Goal: Transaction & Acquisition: Obtain resource

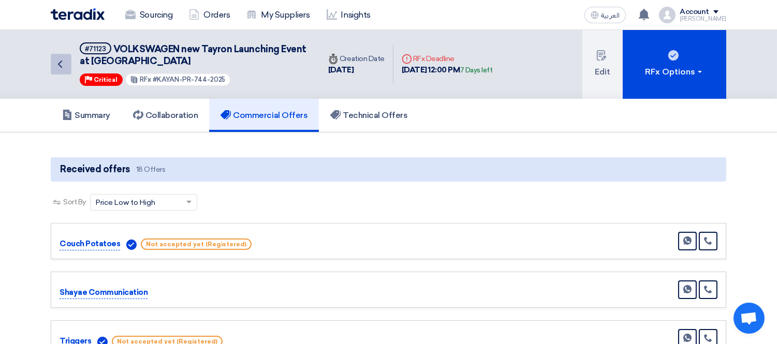
click at [63, 65] on icon "Back" at bounding box center [60, 64] width 12 height 12
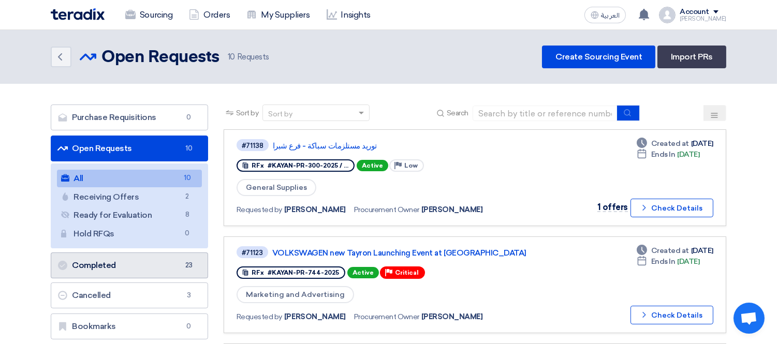
click at [141, 268] on link "Completed Completed 23" at bounding box center [129, 266] width 157 height 26
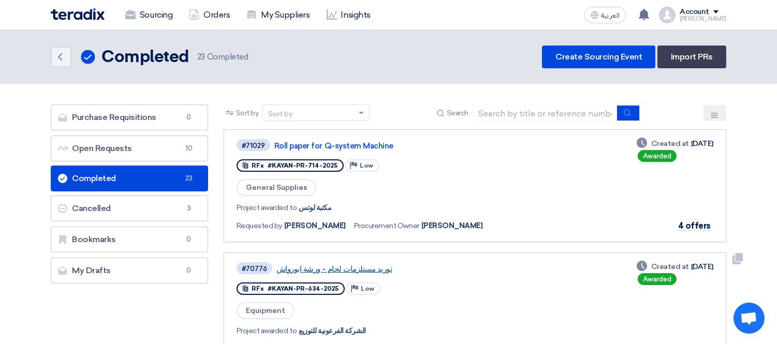
click at [350, 265] on link "توريد مستلزمات لحام - ورشة ابورواش" at bounding box center [405, 268] width 259 height 9
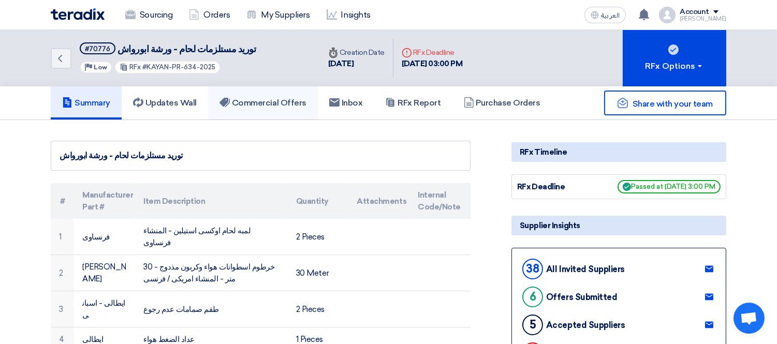
click at [290, 106] on h5 "Commercial Offers" at bounding box center [262, 103] width 87 height 10
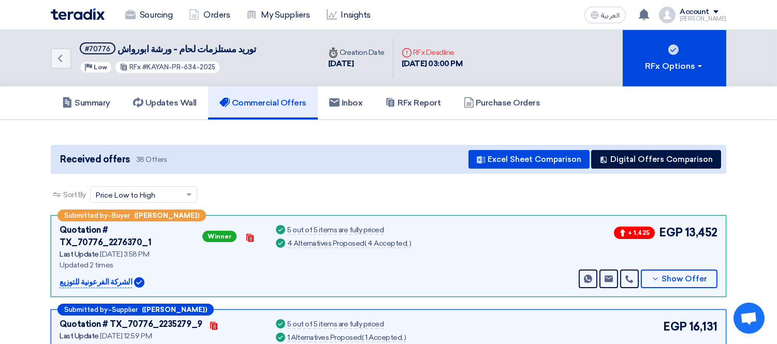
scroll to position [115, 0]
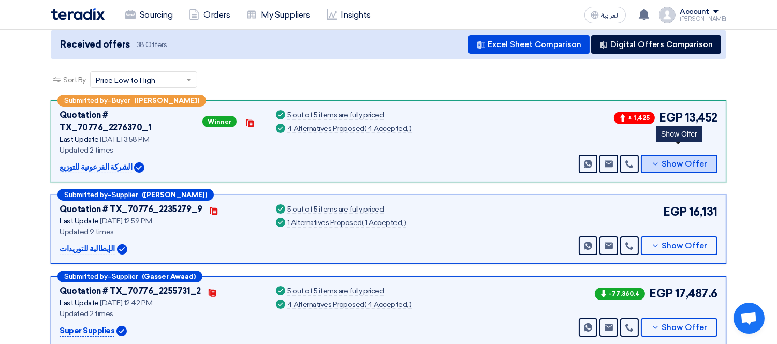
click at [676, 160] on span "Show Offer" at bounding box center [685, 164] width 46 height 8
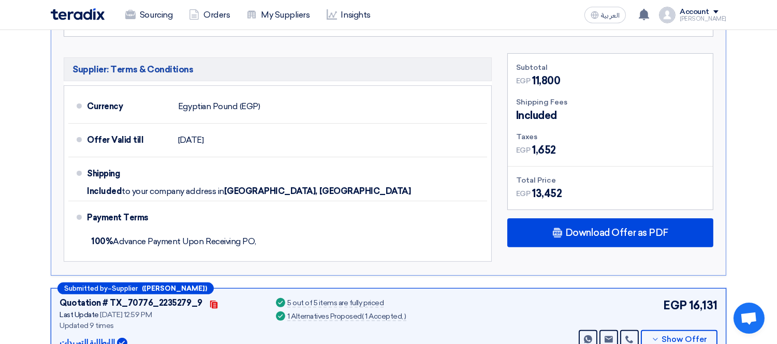
scroll to position [690, 0]
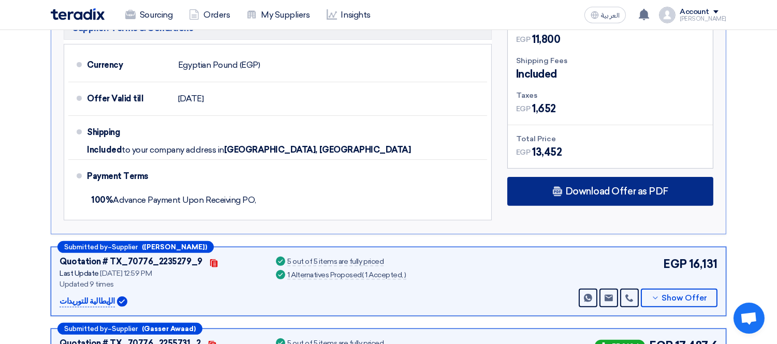
click at [645, 177] on div "Download Offer as PDF" at bounding box center [610, 191] width 206 height 29
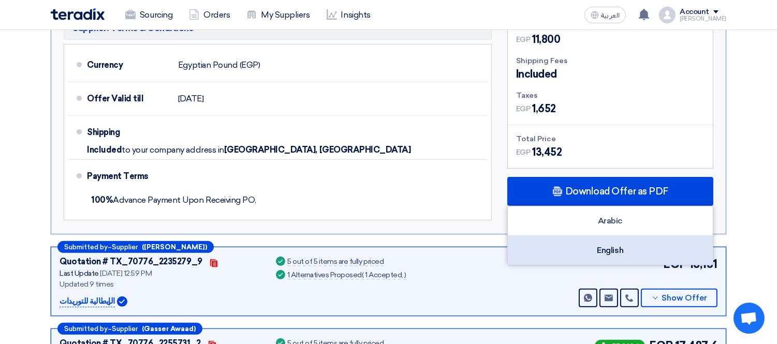
click at [614, 236] on div "English" at bounding box center [610, 250] width 205 height 29
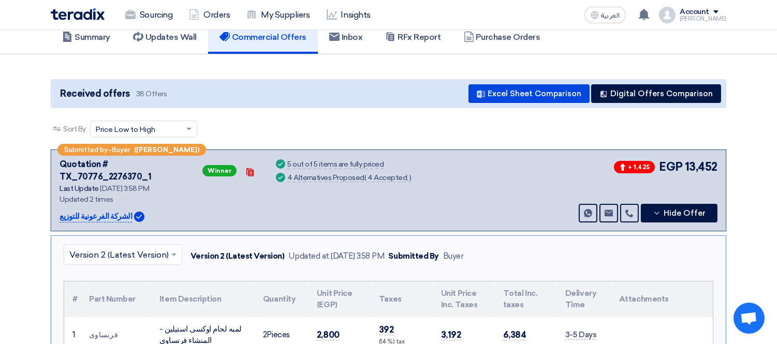
scroll to position [0, 0]
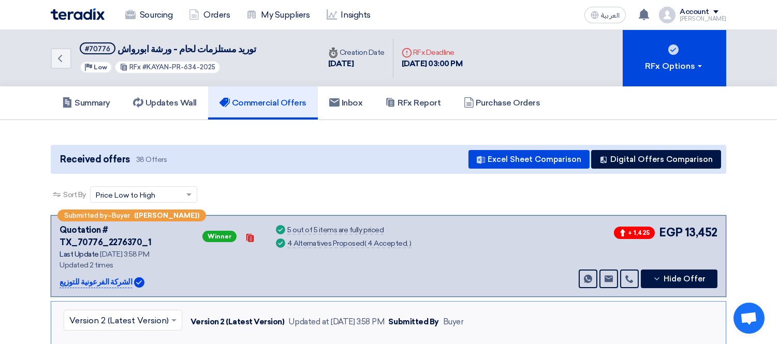
click at [101, 276] on p "الشركة الفرعونية للتوزيع" at bounding box center [96, 282] width 72 height 12
copy div "الشركة الفرعونية للتوزيع"
